Goal: Complete application form: Complete application form

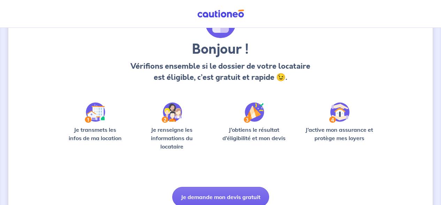
scroll to position [75, 0]
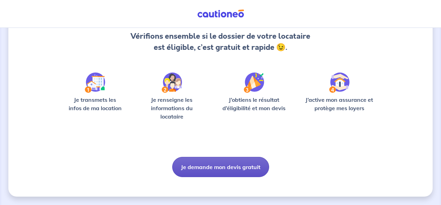
click at [228, 164] on button "Je demande mon devis gratuit" at bounding box center [220, 167] width 97 height 20
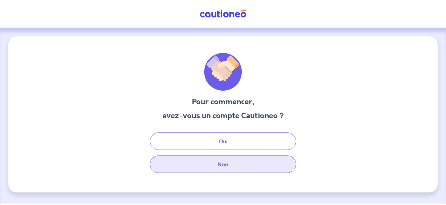
click at [230, 165] on button "Non" at bounding box center [223, 163] width 146 height 17
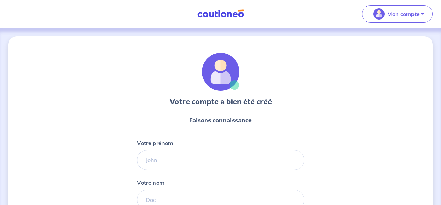
select select "FR"
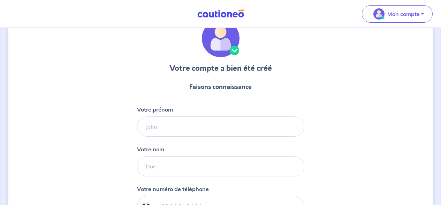
scroll to position [38, 0]
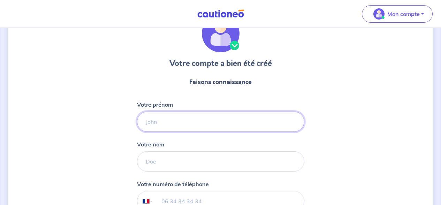
click at [186, 120] on input "Votre prénom" at bounding box center [220, 122] width 167 height 20
type input "Charlotte"
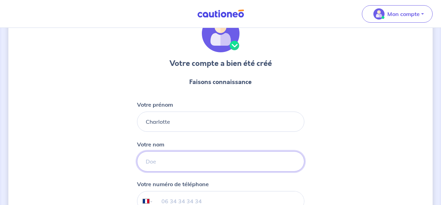
type input "Gauge"
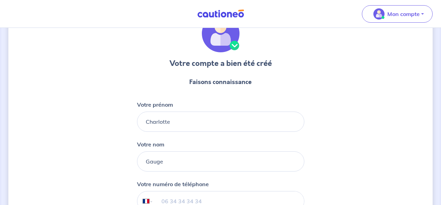
type input "06 61 12 52 45"
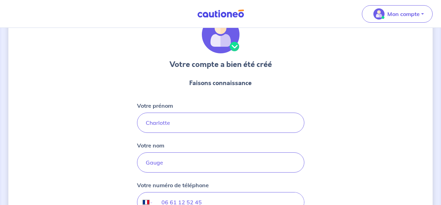
scroll to position [123, 0]
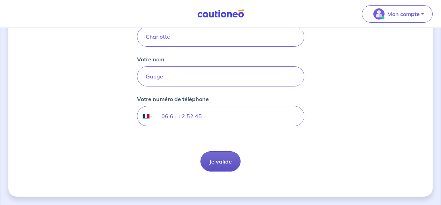
click at [217, 164] on button "Je valide" at bounding box center [220, 161] width 40 height 20
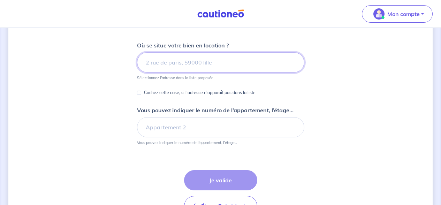
scroll to position [68, 0]
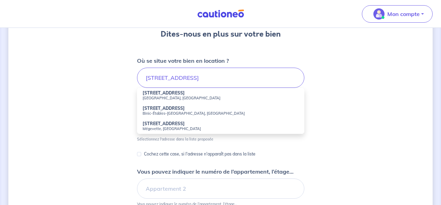
click at [153, 96] on small "[GEOGRAPHIC_DATA], [GEOGRAPHIC_DATA]" at bounding box center [221, 98] width 156 height 5
type input "[STREET_ADDRESS]"
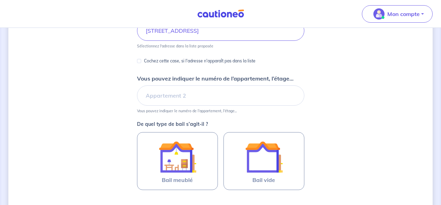
scroll to position [138, 0]
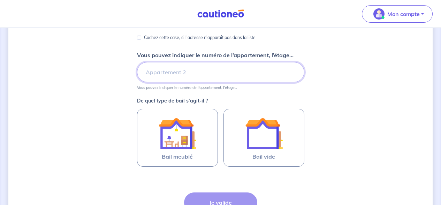
click at [171, 74] on input "Vous pouvez indiquer le numéro de l’appartement, l’étage..." at bounding box center [220, 72] width 167 height 20
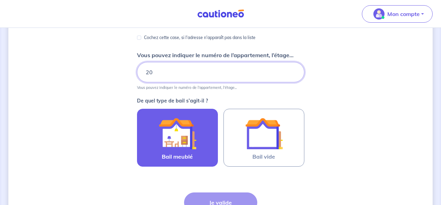
type input "20"
click at [186, 142] on img at bounding box center [178, 134] width 38 height 38
click at [0, 0] on input "Bail meublé" at bounding box center [0, 0] width 0 height 0
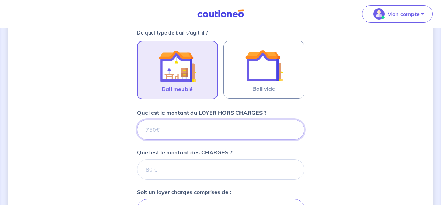
scroll to position [234, 0]
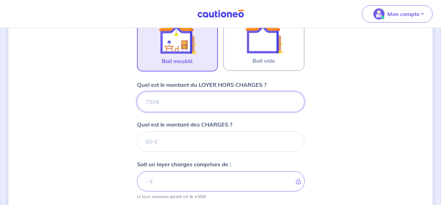
type input "5"
type input "580"
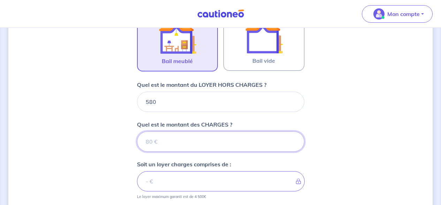
click at [178, 145] on input "Quel est le montant des CHARGES ?" at bounding box center [220, 141] width 167 height 20
type input "20"
type input "600"
type input "20"
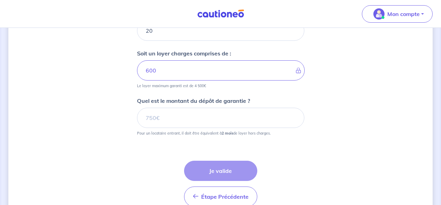
scroll to position [345, 0]
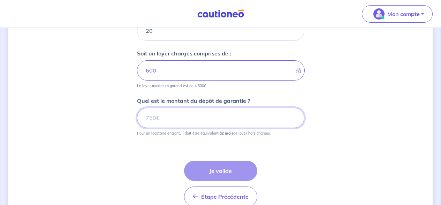
click at [158, 120] on input "Quel est le montant du dépôt de garantie ?" at bounding box center [220, 118] width 167 height 20
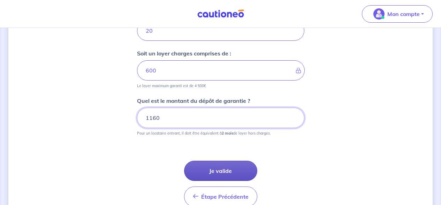
type input "1160"
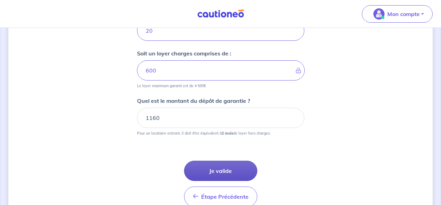
click at [234, 175] on button "Je valide" at bounding box center [220, 171] width 73 height 20
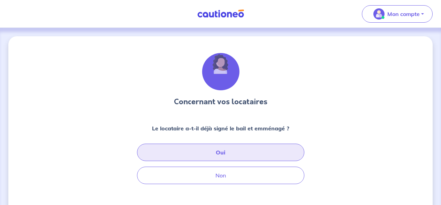
click at [233, 153] on button "Oui" at bounding box center [220, 152] width 167 height 17
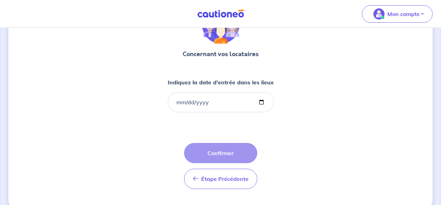
scroll to position [48, 0]
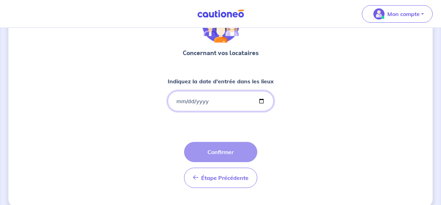
click at [200, 102] on input "Indiquez la date d'entrée dans les lieux" at bounding box center [221, 101] width 106 height 20
click at [261, 100] on input "Indiquez la date d'entrée dans les lieux" at bounding box center [221, 101] width 106 height 20
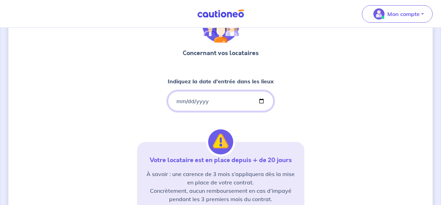
type input "[DATE]"
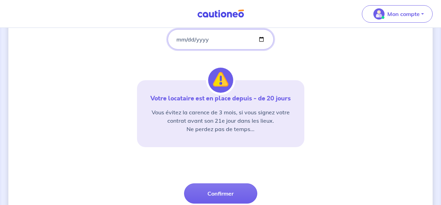
scroll to position [146, 0]
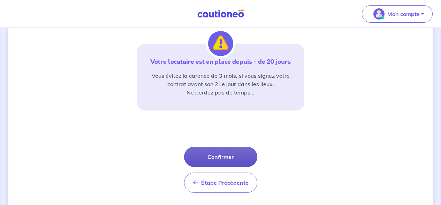
click at [225, 162] on button "Confirmer" at bounding box center [220, 157] width 73 height 20
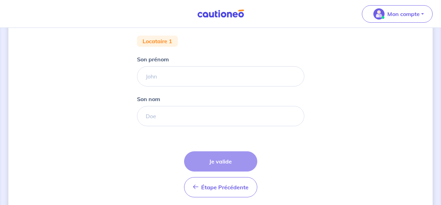
scroll to position [106, 0]
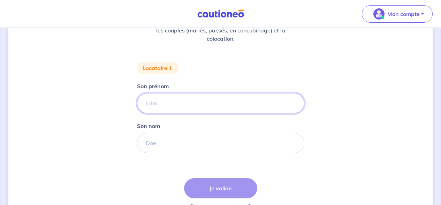
click at [179, 105] on input "Son prénom" at bounding box center [220, 103] width 167 height 20
type input "[PERSON_NAME]"
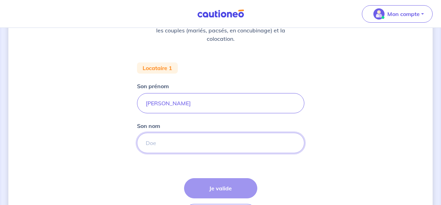
click at [163, 147] on input "Son nom" at bounding box center [220, 143] width 167 height 20
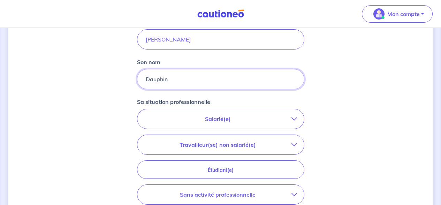
scroll to position [181, 0]
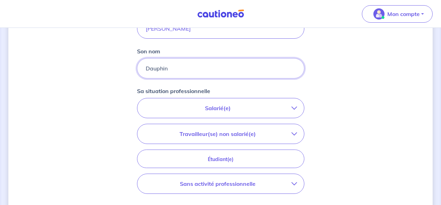
type input "Dauphin"
click at [273, 116] on button "Salarié(e)" at bounding box center [220, 108] width 167 height 20
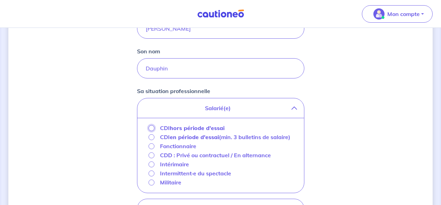
click at [152, 127] on input "CDI hors période d'essai" at bounding box center [151, 128] width 6 height 6
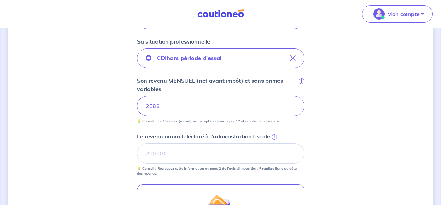
scroll to position [243, 0]
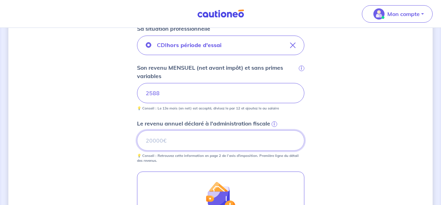
click at [152, 138] on input "Le revenu annuel déclaré à l'administration fiscale i" at bounding box center [220, 140] width 167 height 20
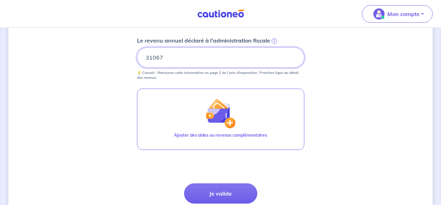
scroll to position [333, 0]
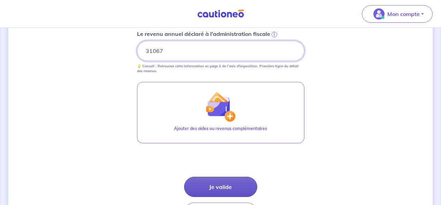
type input "31067"
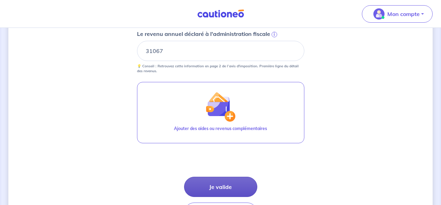
click at [221, 182] on button "Je valide" at bounding box center [220, 187] width 73 height 20
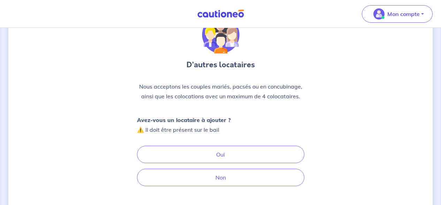
scroll to position [40, 0]
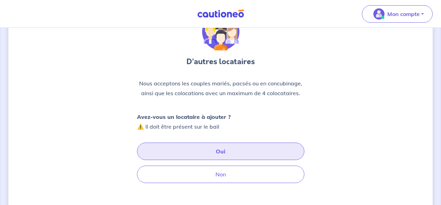
click at [225, 148] on button "Oui" at bounding box center [220, 151] width 167 height 17
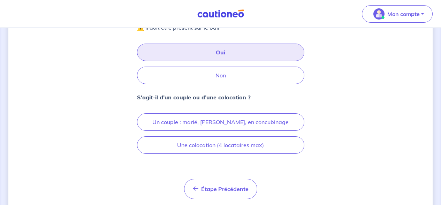
scroll to position [143, 0]
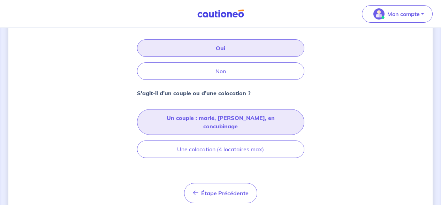
click at [218, 119] on button "Un couple : marié, [PERSON_NAME], en concubinage" at bounding box center [220, 122] width 167 height 26
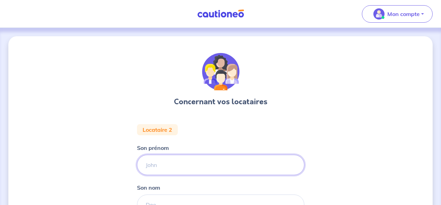
click at [192, 168] on input "Son prénom" at bounding box center [220, 165] width 167 height 20
type input "[PERSON_NAME]"
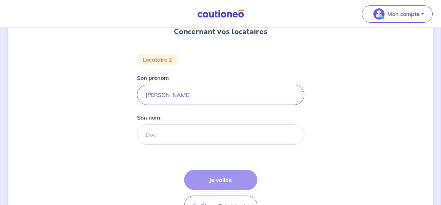
scroll to position [114, 0]
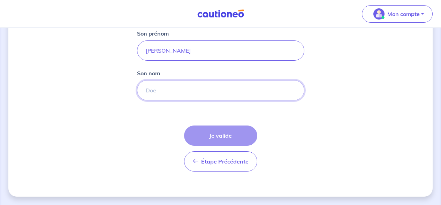
click at [181, 91] on input "Son nom" at bounding box center [220, 90] width 167 height 20
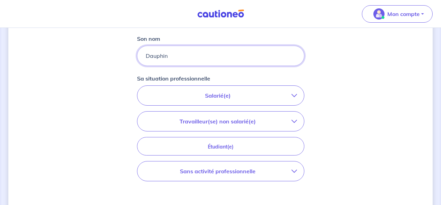
scroll to position [149, 0]
type input "Dauphin"
click at [233, 97] on p "Salarié(e)" at bounding box center [217, 95] width 147 height 8
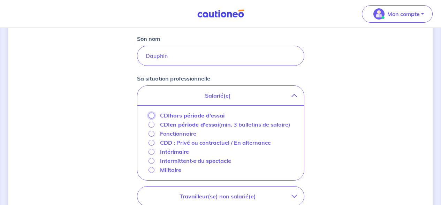
click at [152, 116] on input "CDI hors période d'essai" at bounding box center [151, 116] width 6 height 6
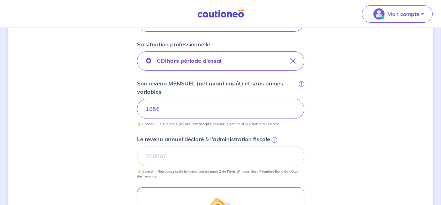
scroll to position [189, 0]
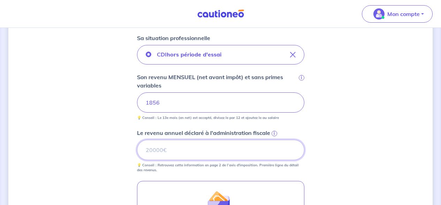
click at [169, 153] on input "Le revenu annuel déclaré à l'administration fiscale i" at bounding box center [220, 150] width 167 height 20
type input "22273"
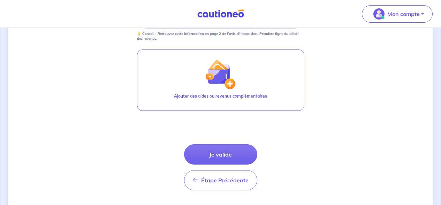
scroll to position [321, 0]
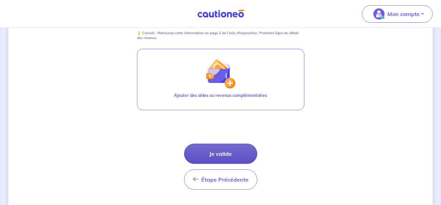
click at [231, 153] on button "Je valide" at bounding box center [220, 154] width 73 height 20
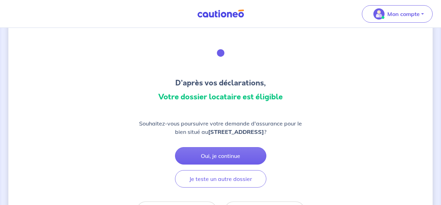
scroll to position [51, 0]
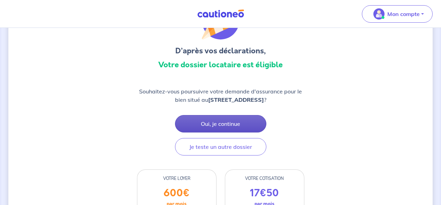
click at [244, 123] on button "Oui, je continue" at bounding box center [220, 123] width 91 height 17
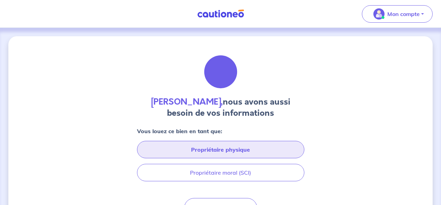
click at [254, 148] on button "Propriétaire physique" at bounding box center [220, 149] width 167 height 17
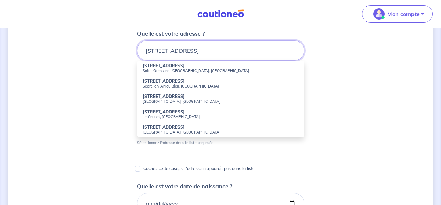
scroll to position [105, 0]
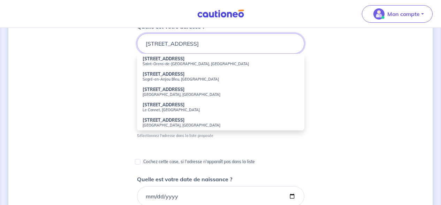
click at [159, 45] on input "[STREET_ADDRESS]" at bounding box center [220, 43] width 167 height 20
click at [160, 61] on strong "4 Traverse des Mûriers" at bounding box center [166, 58] width 46 height 5
type input "4 Traverse des Mûriers, [GEOGRAPHIC_DATA], [GEOGRAPHIC_DATA]"
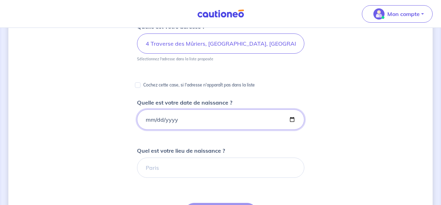
click at [285, 120] on input "Quelle est votre date de naissance ?" at bounding box center [220, 119] width 167 height 20
type input "[DATE]"
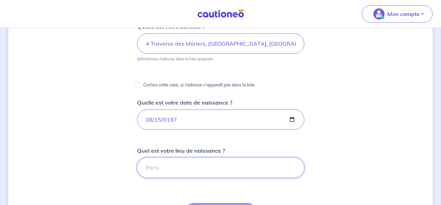
click at [170, 168] on input "Quel est votre lieu de naissance ?" at bounding box center [220, 168] width 167 height 20
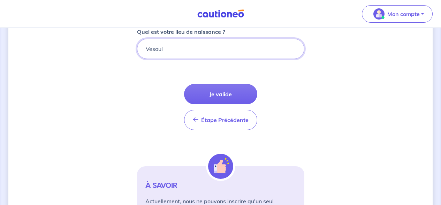
scroll to position [279, 0]
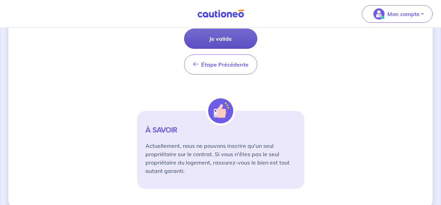
type input "Vesoul"
click at [243, 37] on button "Je valide" at bounding box center [220, 39] width 73 height 20
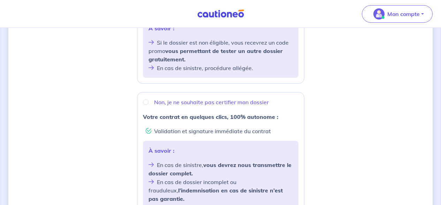
scroll to position [256, 0]
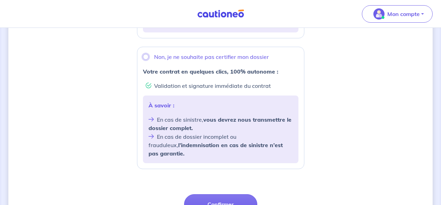
click at [145, 59] on input "Non, je ne souhaite pas certifier mon dossier" at bounding box center [146, 57] width 6 height 6
radio input "true"
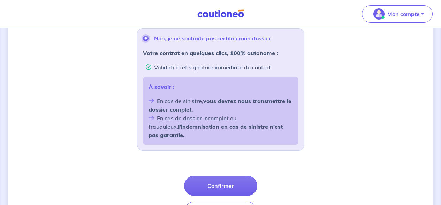
scroll to position [310, 0]
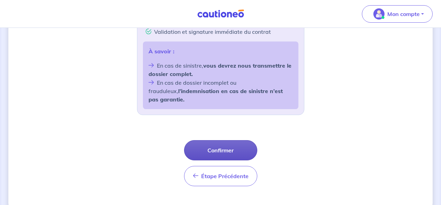
click at [215, 140] on button "Confirmer" at bounding box center [220, 150] width 73 height 20
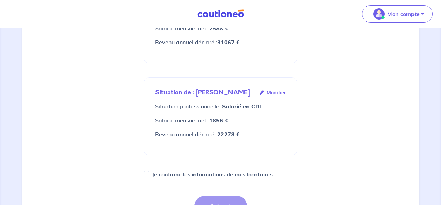
scroll to position [284, 0]
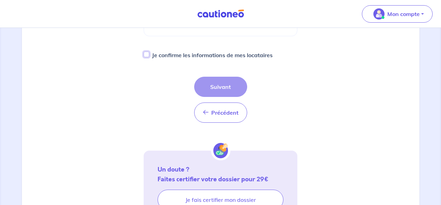
click at [148, 55] on input "Je confirme les informations de mes locataires" at bounding box center [147, 55] width 6 height 6
checkbox input "true"
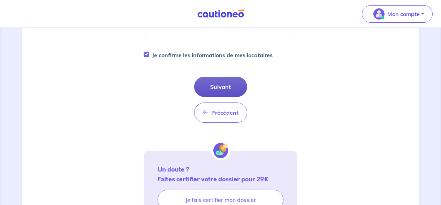
click at [223, 81] on button "Suivant" at bounding box center [220, 87] width 53 height 20
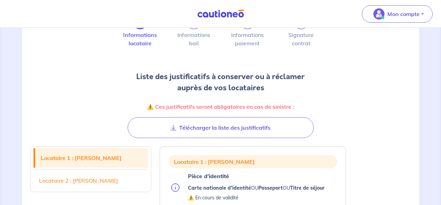
scroll to position [60, 0]
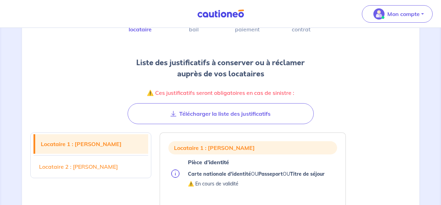
drag, startPoint x: 212, startPoint y: 109, endPoint x: 185, endPoint y: 145, distance: 44.8
click at [212, 109] on button "Télécharger la liste des justificatifs" at bounding box center [221, 113] width 186 height 21
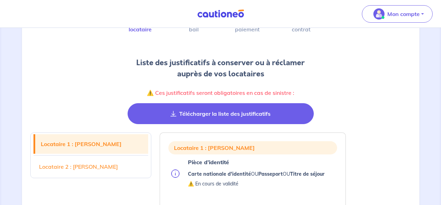
scroll to position [11, 0]
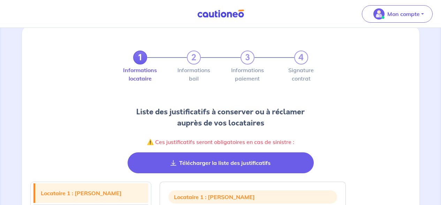
click at [187, 161] on button "Télécharger la liste des justificatifs" at bounding box center [221, 162] width 186 height 21
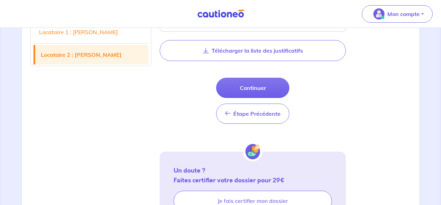
scroll to position [825, 0]
click at [253, 55] on button "Télécharger la liste des justificatifs" at bounding box center [253, 50] width 186 height 21
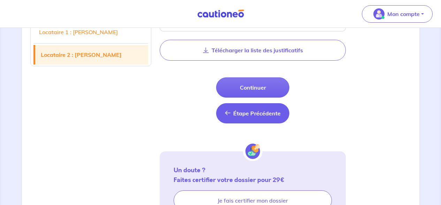
click at [249, 117] on button "Étape Précédente Étape Précédente" at bounding box center [252, 113] width 73 height 20
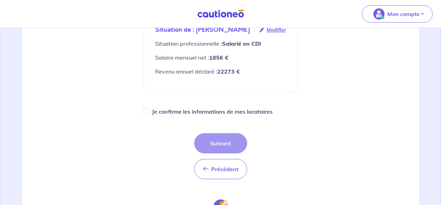
scroll to position [229, 0]
click at [230, 142] on div "Précédent Précédent Suivant" at bounding box center [220, 155] width 53 height 46
click at [145, 112] on input "Je confirme les informations de mes locataires" at bounding box center [147, 110] width 6 height 6
checkbox input "true"
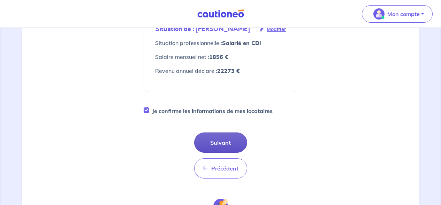
click at [224, 142] on button "Suivant" at bounding box center [220, 142] width 53 height 20
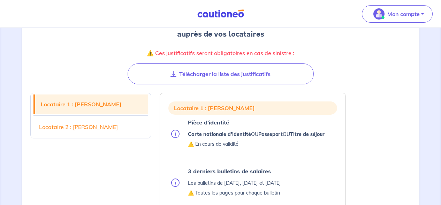
scroll to position [109, 0]
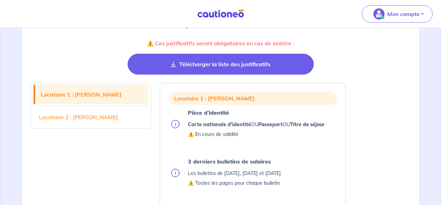
click at [228, 63] on button "Télécharger la liste des justificatifs" at bounding box center [221, 64] width 186 height 21
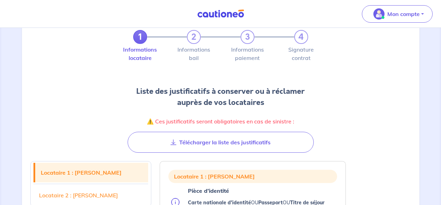
scroll to position [0, 0]
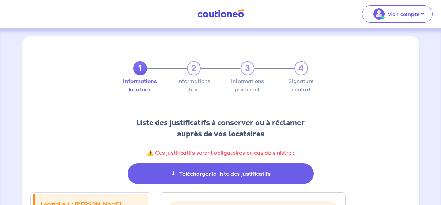
click at [300, 176] on button "Télécharger la liste des justificatifs" at bounding box center [221, 173] width 186 height 21
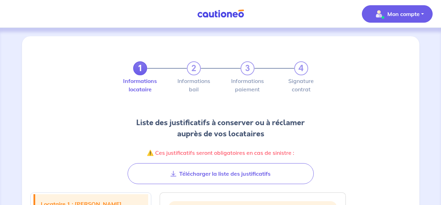
click at [406, 15] on p "Mon compte" at bounding box center [403, 14] width 32 height 8
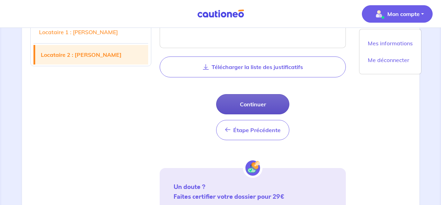
scroll to position [799, 0]
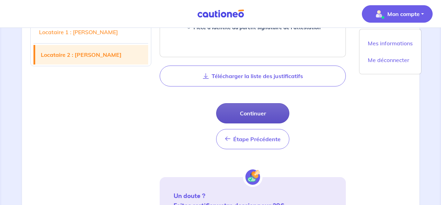
click at [251, 116] on button "Continuer" at bounding box center [252, 113] width 73 height 20
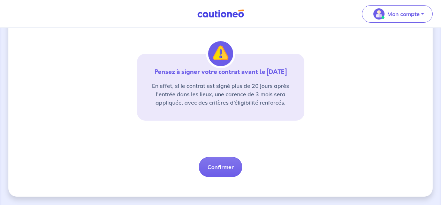
scroll to position [185, 0]
click at [213, 167] on button "Confirmer" at bounding box center [221, 167] width 44 height 20
select select "FR"
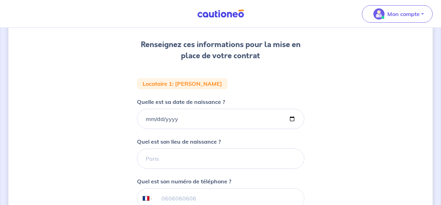
scroll to position [92, 0]
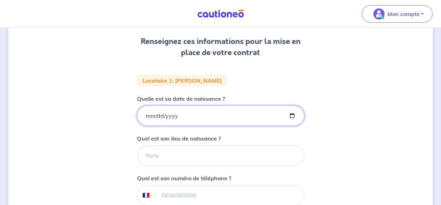
click at [149, 114] on input "Quelle est sa date de naissance ?" at bounding box center [220, 116] width 167 height 20
type input "[DATE]"
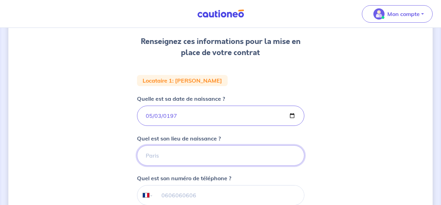
click at [161, 157] on input "Quel est son lieu de naissance ?" at bounding box center [220, 155] width 167 height 20
type input "EVRY"
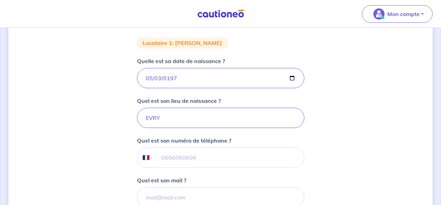
scroll to position [135, 0]
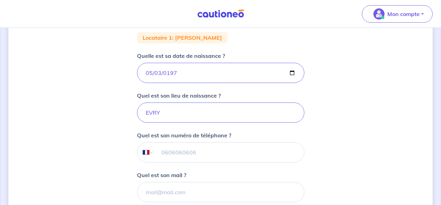
click at [176, 152] on input "tel" at bounding box center [228, 153] width 151 height 20
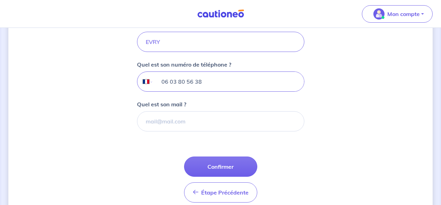
scroll to position [237, 0]
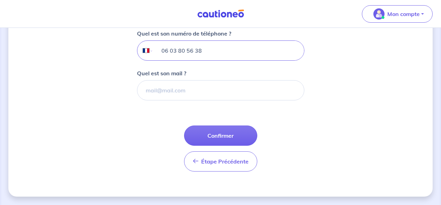
type input "06 03 80 56 38"
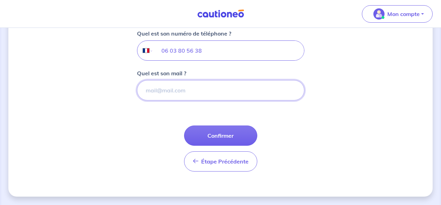
click at [166, 90] on input "Quel est son mail ?" at bounding box center [220, 90] width 167 height 20
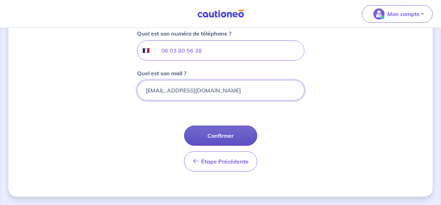
type input "[EMAIL_ADDRESS][DOMAIN_NAME]"
click at [217, 131] on button "Confirmer" at bounding box center [220, 135] width 73 height 20
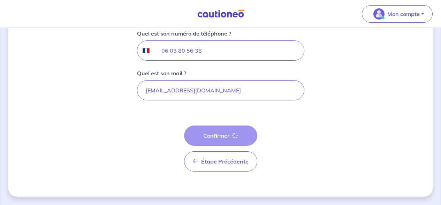
select select "FR"
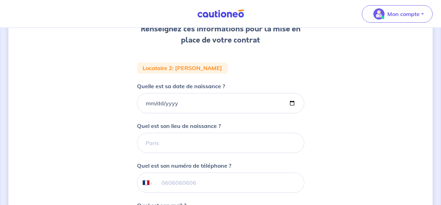
scroll to position [110, 0]
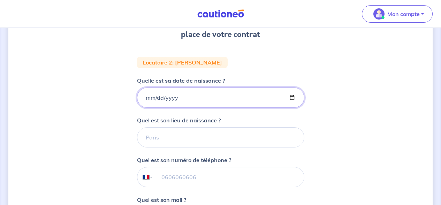
click at [161, 101] on input "Quelle est sa date de naissance ?" at bounding box center [220, 97] width 167 height 20
click at [145, 100] on input "Quelle est sa date de naissance ?" at bounding box center [220, 97] width 167 height 20
click at [146, 99] on input "Quelle est sa date de naissance ?" at bounding box center [220, 97] width 167 height 20
type input "[DATE]"
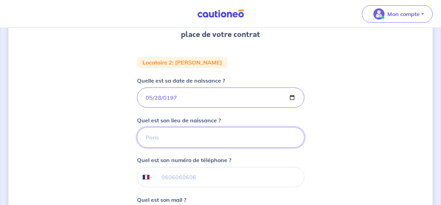
click at [157, 142] on input "Quel est son lieu de naissance ?" at bounding box center [220, 137] width 167 height 20
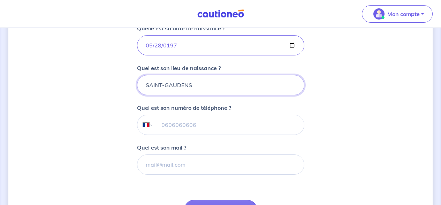
scroll to position [221, 0]
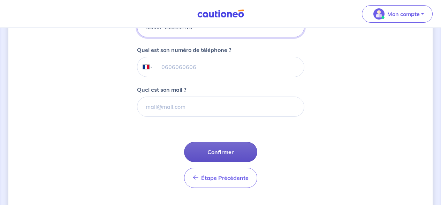
type input "SAINT-GAUDENS"
click at [229, 153] on button "Confirmer" at bounding box center [220, 152] width 73 height 20
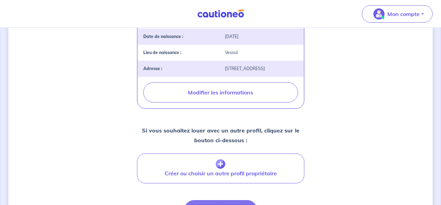
scroll to position [307, 0]
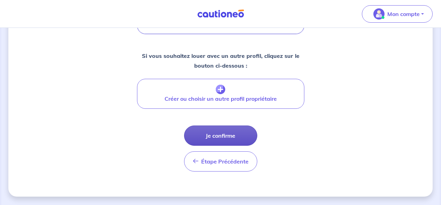
click at [230, 135] on button "Je confirme" at bounding box center [220, 135] width 73 height 20
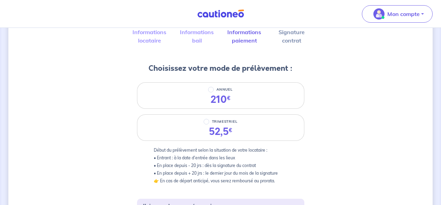
scroll to position [14, 0]
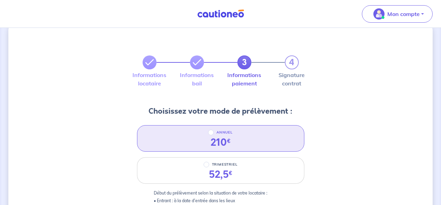
click at [222, 135] on p "ANNUEL" at bounding box center [224, 132] width 16 height 8
radio input "true"
click at [214, 135] on input "ANNUEL" at bounding box center [211, 133] width 6 height 6
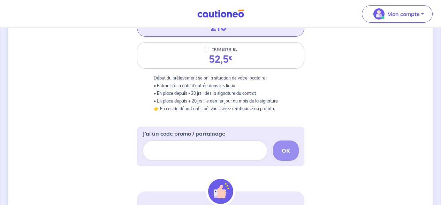
scroll to position [194, 0]
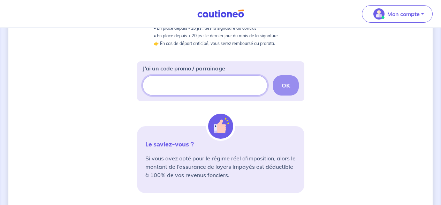
click at [182, 89] on input "J’ai un code promo / parrainage" at bounding box center [205, 85] width 125 height 20
paste input "AV_SOFINCO1"
type input "AV_SOFINCO1"
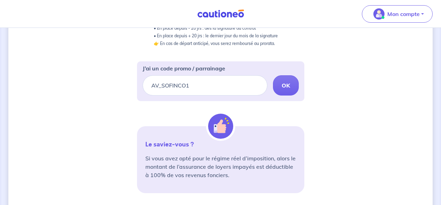
drag, startPoint x: 284, startPoint y: 85, endPoint x: 381, endPoint y: 96, distance: 97.9
click at [284, 84] on strong "OK" at bounding box center [286, 85] width 8 height 7
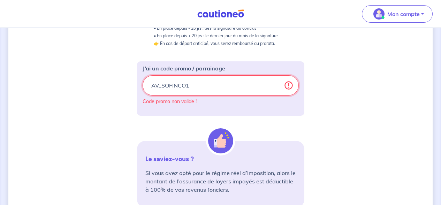
click at [195, 82] on input "AV_SOFINCO1" at bounding box center [221, 85] width 156 height 20
drag, startPoint x: 194, startPoint y: 84, endPoint x: 140, endPoint y: 85, distance: 53.3
click at [140, 85] on div "J’ai un code promo / parrainage AV_SOFINCO1 Code promo non valide !" at bounding box center [220, 88] width 167 height 54
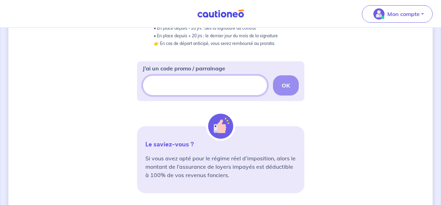
paste input "LPGICAUTIONEO"
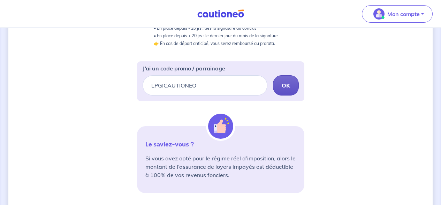
click at [293, 91] on button "OK" at bounding box center [286, 85] width 26 height 20
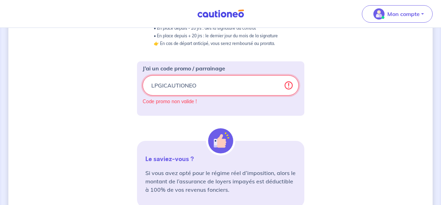
click at [199, 85] on input "LPGICAUTIONEO" at bounding box center [221, 85] width 156 height 20
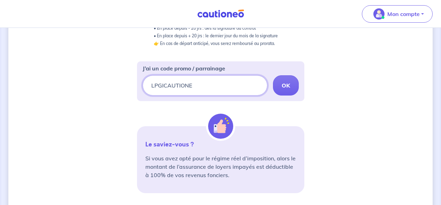
paste input "CSFPROMO"
type input "L"
paste input "CSFPROMO"
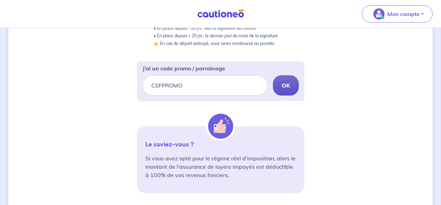
click at [288, 84] on strong "OK" at bounding box center [286, 85] width 8 height 7
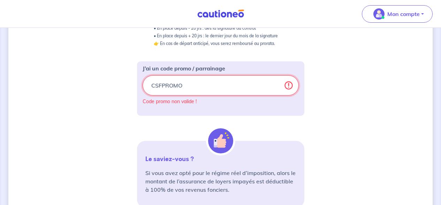
click at [200, 82] on input "CSFPROMO" at bounding box center [221, 85] width 156 height 20
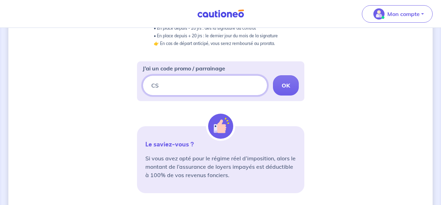
type input "C"
paste input "[URL][DOMAIN_NAME]"
click at [292, 92] on button "OK" at bounding box center [286, 85] width 26 height 20
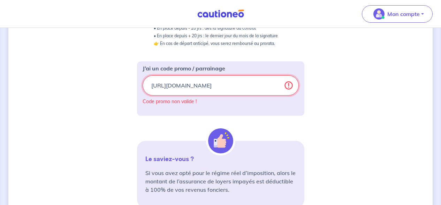
click at [237, 86] on input "[URL][DOMAIN_NAME]" at bounding box center [221, 85] width 156 height 20
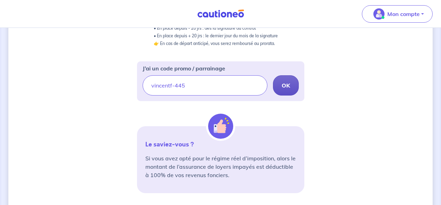
click at [284, 86] on strong "OK" at bounding box center [286, 85] width 8 height 7
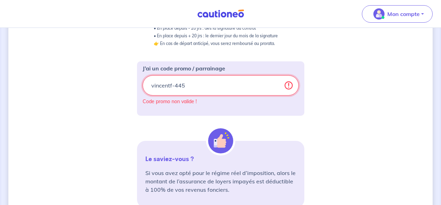
click at [192, 85] on input "vincentf-445" at bounding box center [221, 85] width 156 height 20
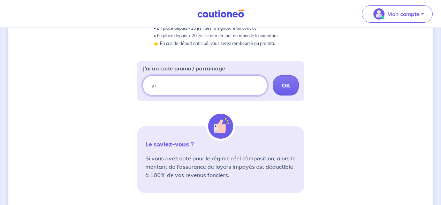
type input "v"
paste input "ders-3"
type input "ders-3"
drag, startPoint x: 286, startPoint y: 90, endPoint x: 338, endPoint y: 96, distance: 52.3
click at [286, 90] on button "OK" at bounding box center [286, 85] width 26 height 20
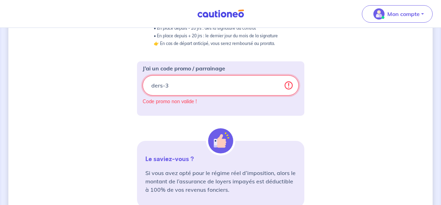
click at [190, 88] on input "ders-3" at bounding box center [221, 85] width 156 height 20
drag, startPoint x: 173, startPoint y: 89, endPoint x: 124, endPoint y: 89, distance: 48.5
click at [125, 89] on div "3 4 Informations locataire Informations bail Informations paiement Signature co…" at bounding box center [220, 76] width 424 height 468
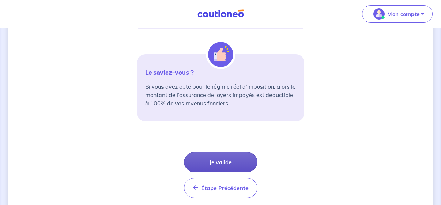
scroll to position [293, 0]
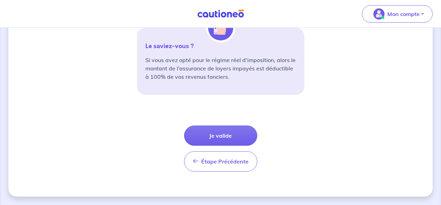
drag, startPoint x: 238, startPoint y: 134, endPoint x: 299, endPoint y: 117, distance: 63.4
click at [238, 134] on button "Je valide" at bounding box center [220, 135] width 73 height 20
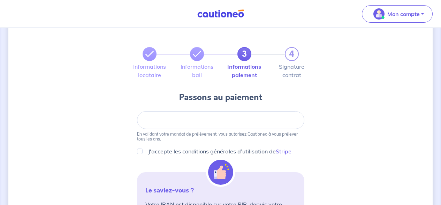
scroll to position [56, 0]
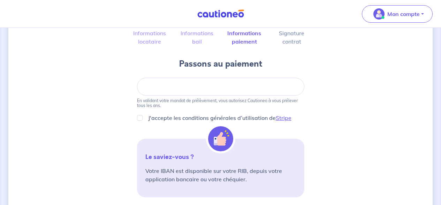
click at [142, 119] on div "J'accepte les conditions générales d’utilisation de Stripe" at bounding box center [220, 118] width 167 height 8
click at [140, 118] on input "J'accepte les conditions générales d’utilisation de Stripe" at bounding box center [140, 118] width 6 height 6
checkbox input "true"
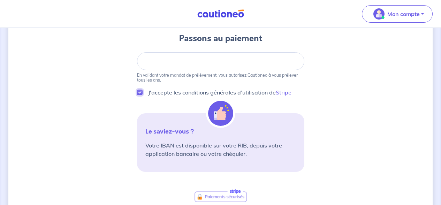
scroll to position [200, 0]
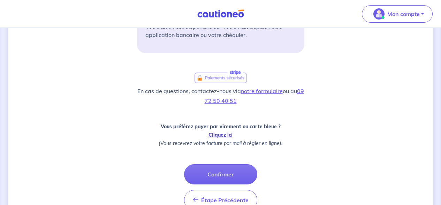
click at [222, 137] on link "Cliquez ici" at bounding box center [220, 135] width 24 height 6
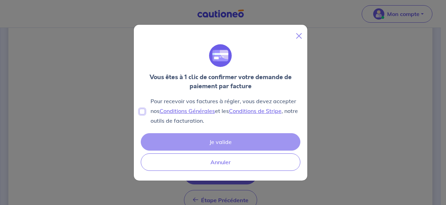
click at [142, 112] on input "Pour recevoir vos factures à régler, vous devez accepter nos Conditions Général…" at bounding box center [142, 112] width 6 height 6
checkbox input "true"
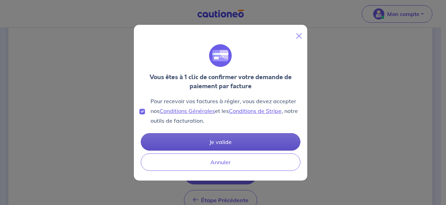
click at [232, 139] on button "Je valide" at bounding box center [221, 141] width 160 height 17
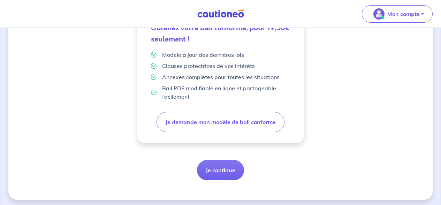
scroll to position [234, 0]
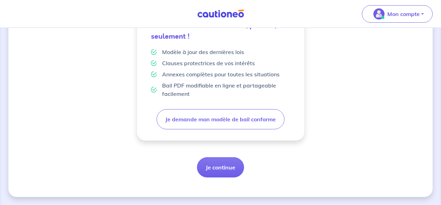
click at [224, 170] on button "Je continue" at bounding box center [220, 167] width 47 height 20
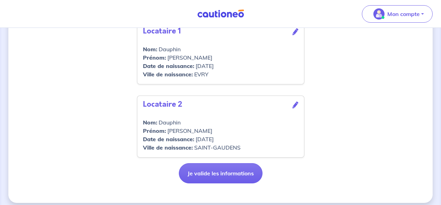
scroll to position [351, 0]
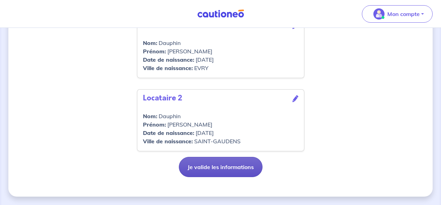
click at [230, 164] on button "Je valide les informations" at bounding box center [221, 167] width 84 height 20
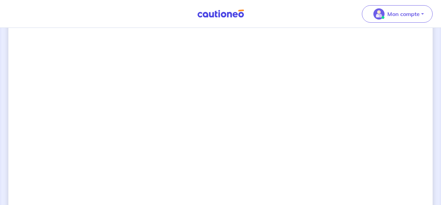
scroll to position [535, 0]
